Goal: Information Seeking & Learning: Learn about a topic

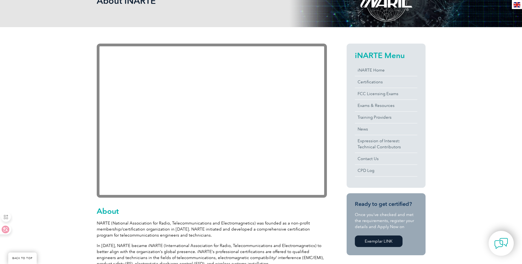
scroll to position [110, 0]
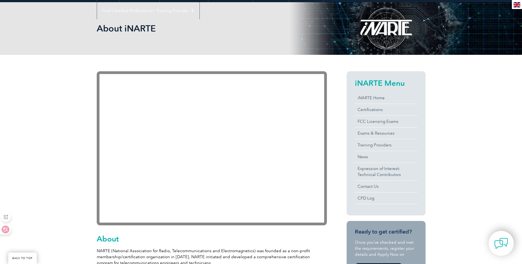
scroll to position [55, 0]
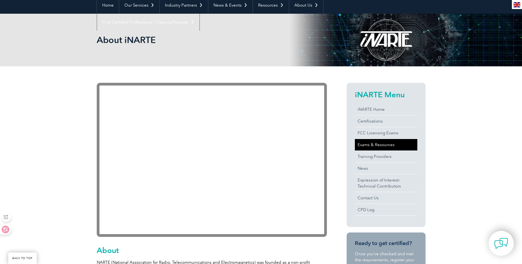
click at [374, 145] on link "Exams & Resources" at bounding box center [386, 144] width 62 height 11
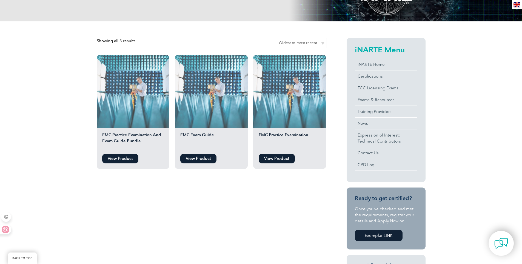
scroll to position [110, 0]
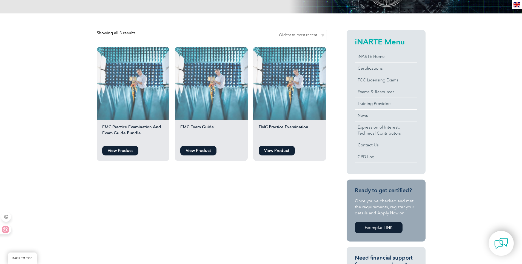
click at [272, 189] on div "Showing all 3 results Sort by popularity Sort by average rating Sort by latest …" at bounding box center [261, 191] width 329 height 357
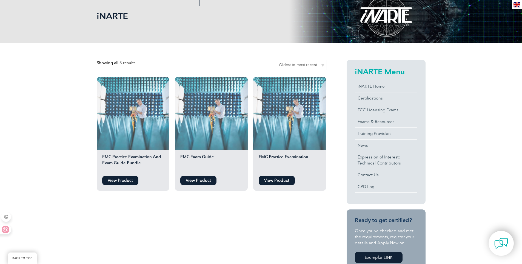
scroll to position [82, 0]
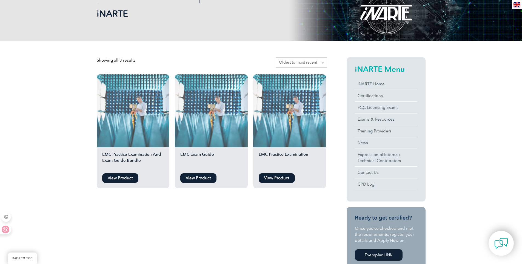
click at [208, 209] on div "Showing all 3 results Sort by popularity Sort by average rating Sort by latest …" at bounding box center [261, 219] width 329 height 357
click at [202, 178] on link "View Product" at bounding box center [198, 178] width 36 height 10
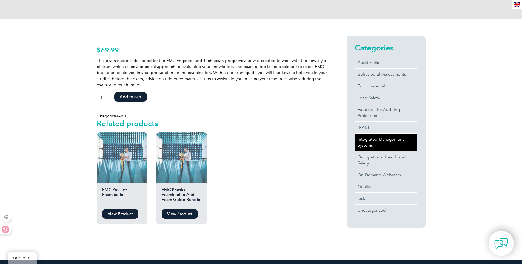
scroll to position [110, 0]
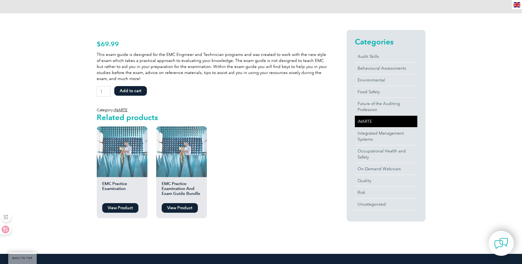
click at [365, 123] on link "iNARTE" at bounding box center [386, 121] width 62 height 11
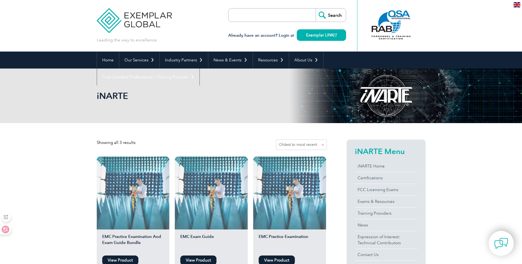
click at [137, 18] on img at bounding box center [134, 16] width 75 height 33
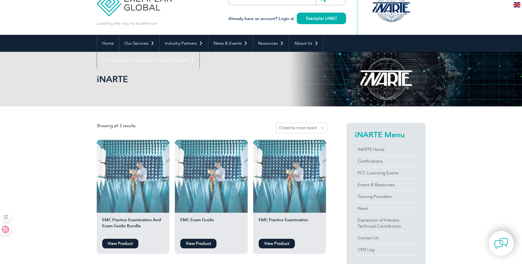
scroll to position [82, 0]
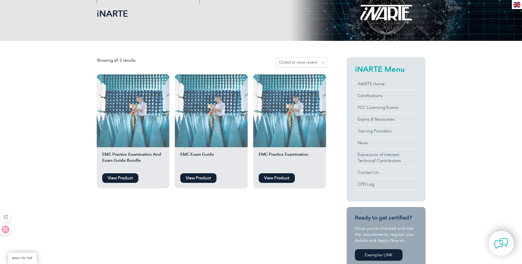
click at [461, 152] on div "Showing all 3 results Sort by popularity Sort by average rating Sort by latest …" at bounding box center [261, 219] width 522 height 357
click at [281, 181] on link "View Product" at bounding box center [276, 178] width 36 height 10
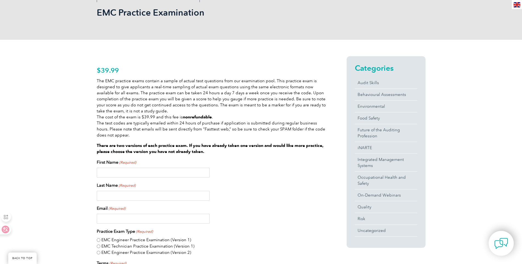
scroll to position [82, 0]
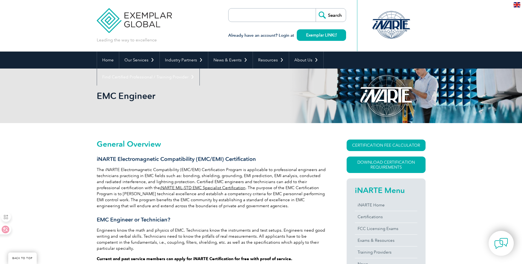
scroll to position [76, 0]
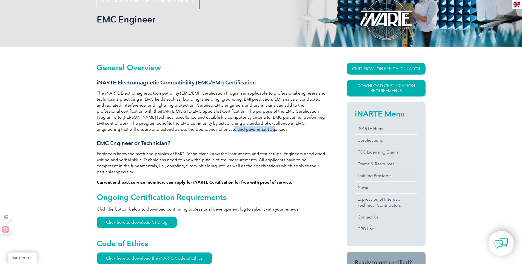
drag, startPoint x: 201, startPoint y: 127, endPoint x: 183, endPoint y: 127, distance: 18.9
click at [182, 127] on p "The iNARTE Electromagnetic Compatibility (EMC/EMI) Certification Program is app…" at bounding box center [212, 111] width 230 height 42
click at [227, 140] on h3 "EMC Engineer or Technician?" at bounding box center [212, 143] width 230 height 7
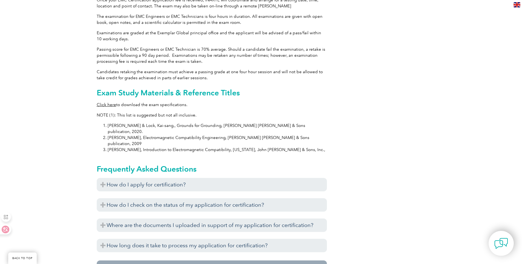
scroll to position [487, 0]
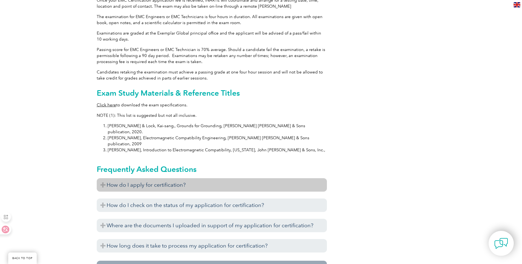
click at [189, 178] on h3 "How do I apply for certification?" at bounding box center [212, 184] width 230 height 13
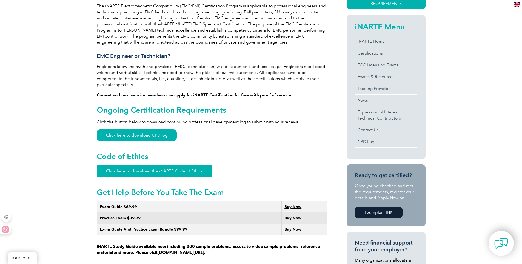
scroll to position [164, 0]
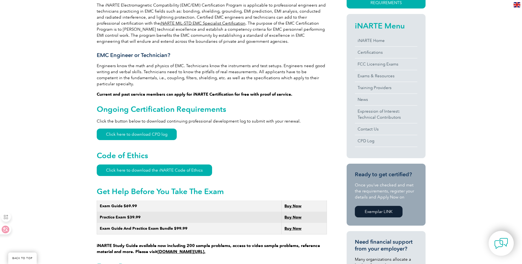
click at [137, 128] on link "Click here to download CPD log" at bounding box center [137, 133] width 80 height 11
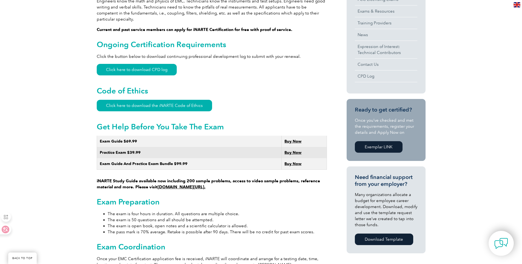
scroll to position [246, 0]
